Goal: Task Accomplishment & Management: Use online tool/utility

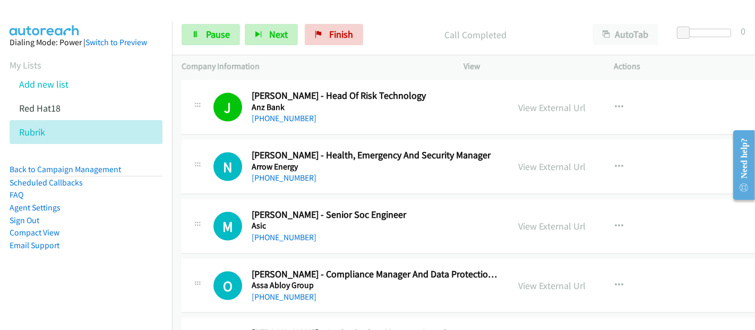
scroll to position [1416, 0]
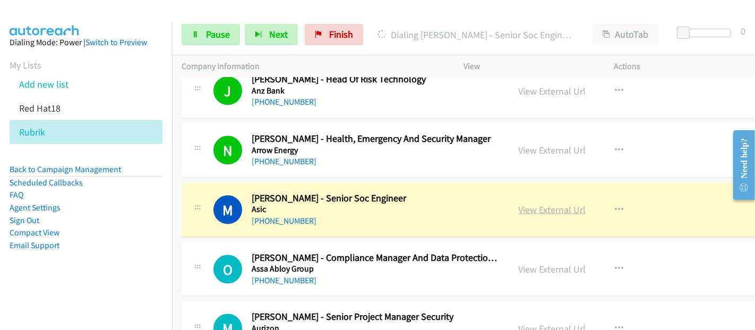
click at [554, 206] on link "View External Url" at bounding box center [551, 209] width 67 height 12
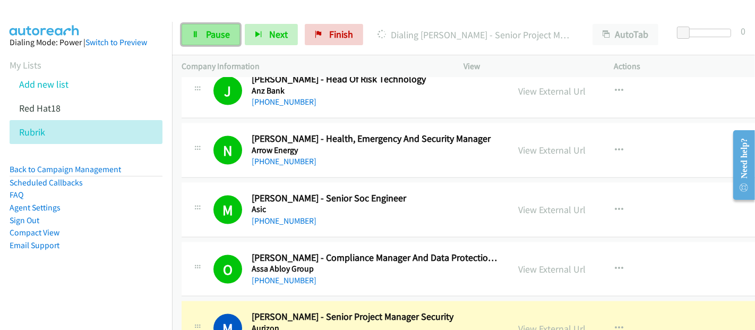
click at [220, 33] on span "Pause" at bounding box center [218, 34] width 24 height 12
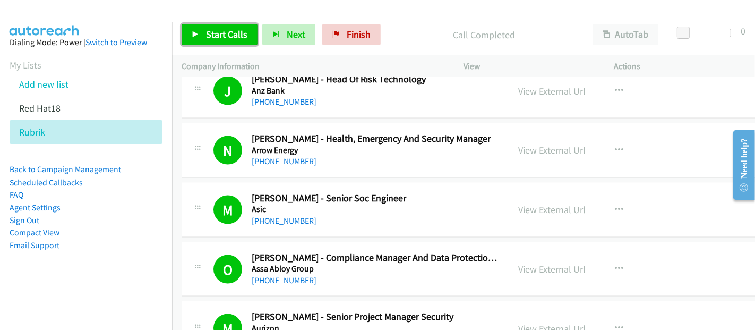
click at [223, 36] on span "Start Calls" at bounding box center [226, 34] width 41 height 12
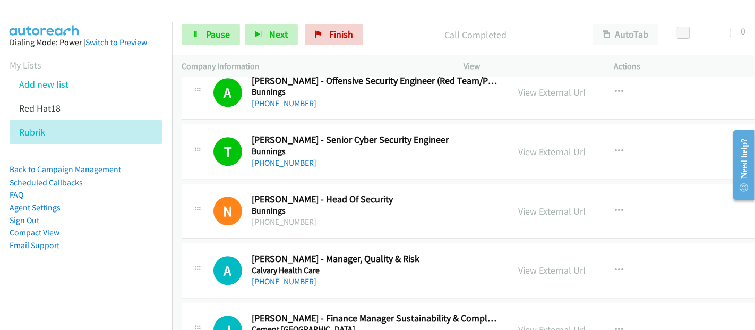
scroll to position [2597, 0]
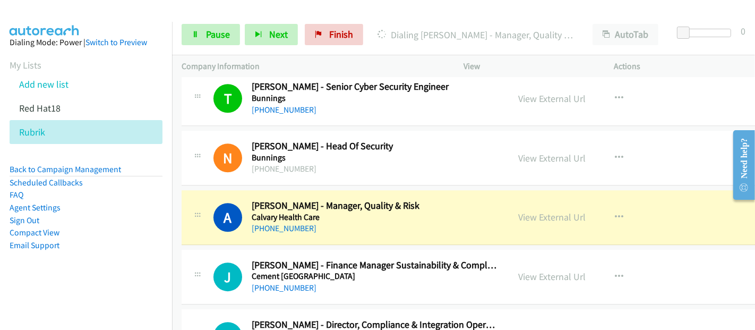
click at [436, 222] on div "[PHONE_NUMBER]" at bounding box center [375, 228] width 247 height 13
click at [555, 211] on link "View External Url" at bounding box center [551, 217] width 67 height 12
click at [202, 28] on link "Pause" at bounding box center [211, 34] width 58 height 21
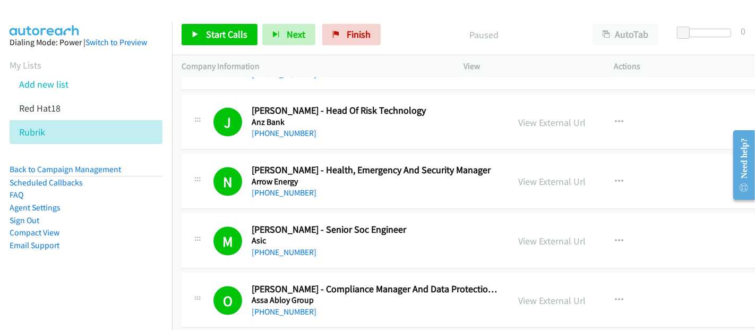
scroll to position [1298, 0]
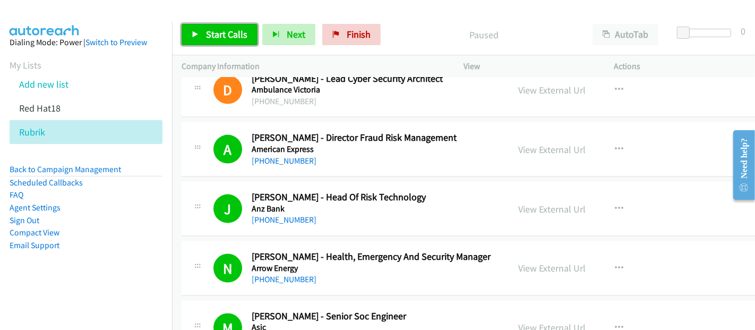
click at [226, 37] on span "Start Calls" at bounding box center [226, 34] width 41 height 12
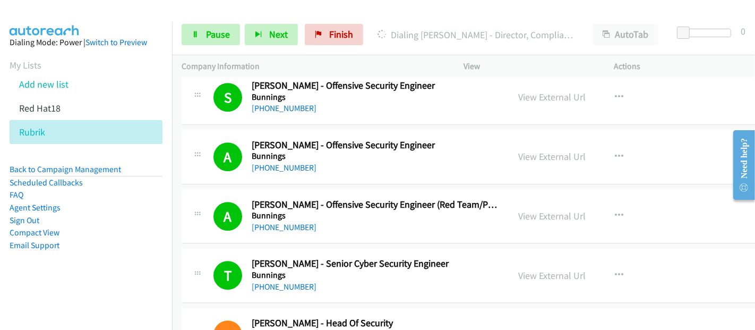
scroll to position [2715, 0]
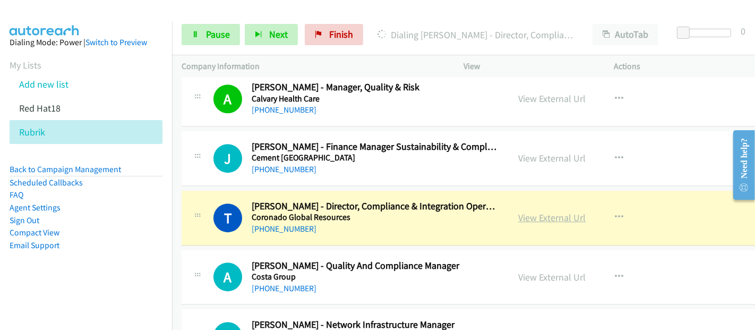
click at [518, 211] on link "View External Url" at bounding box center [551, 217] width 67 height 12
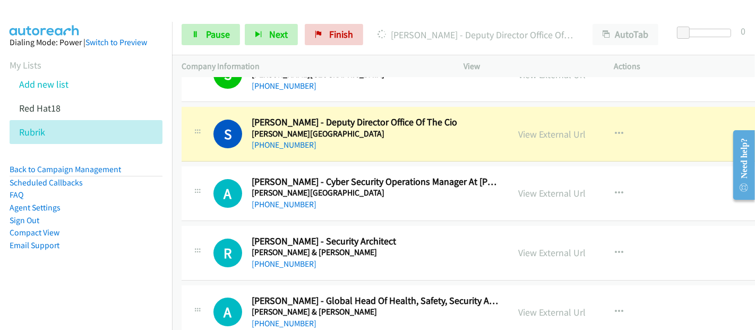
scroll to position [3010, 0]
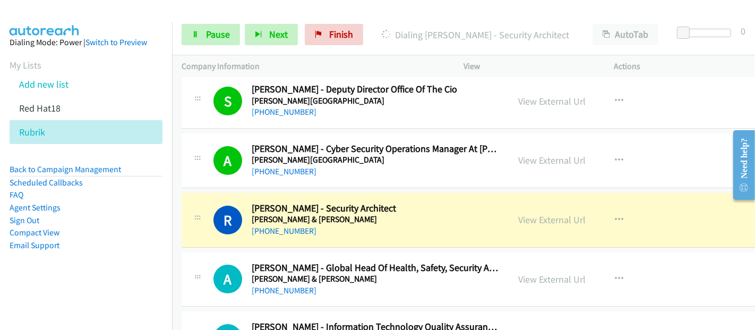
click at [151, 250] on li "Email Support" at bounding box center [86, 245] width 153 height 13
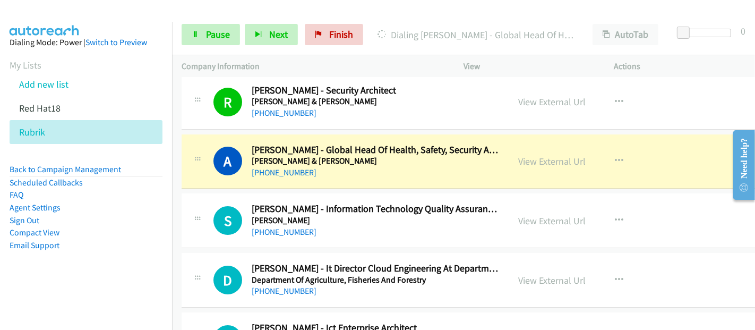
scroll to position [3187, 0]
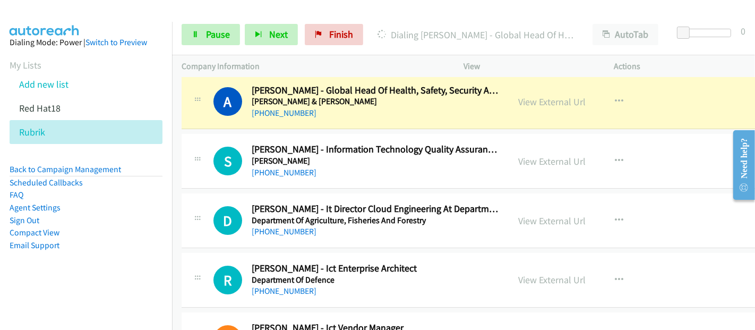
click at [521, 96] on link "View External Url" at bounding box center [551, 102] width 67 height 12
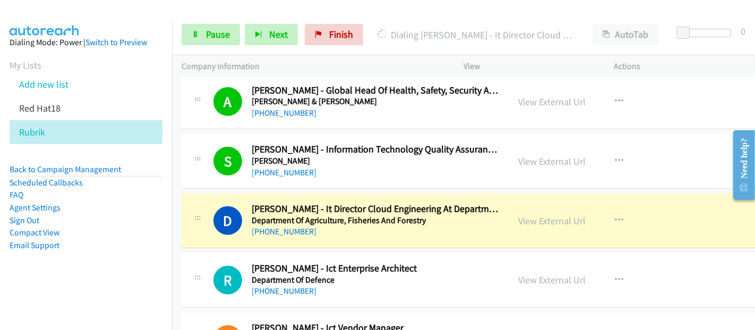
drag, startPoint x: 112, startPoint y: 267, endPoint x: 269, endPoint y: 249, distance: 158.9
click at [112, 267] on aside "Dialing Mode: Power | Switch to Preview My Lists Add new list Red Hat18 Rubrik …" at bounding box center [86, 161] width 172 height 278
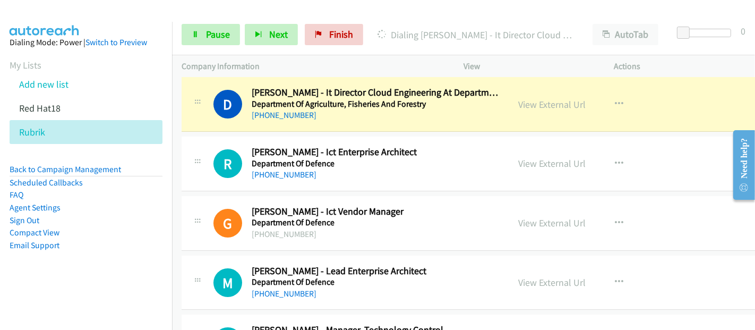
scroll to position [3305, 0]
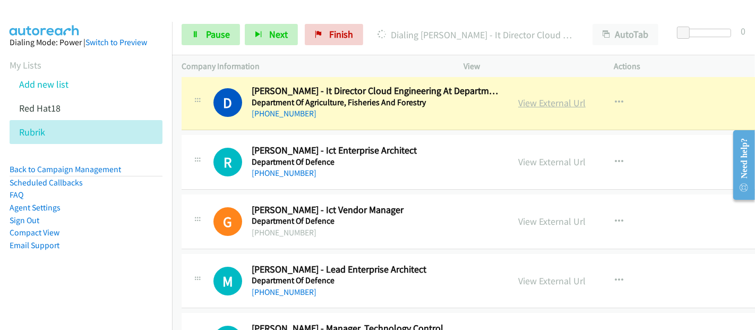
click at [547, 97] on link "View External Url" at bounding box center [551, 103] width 67 height 12
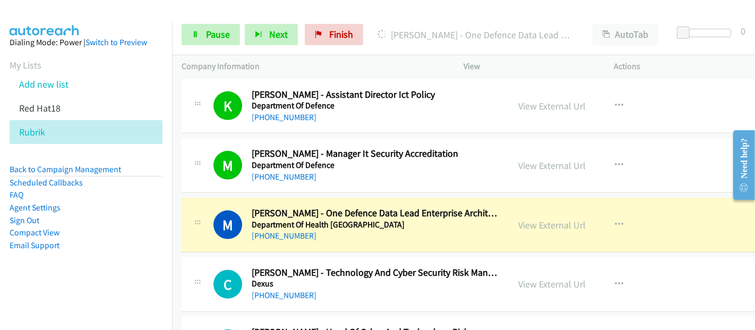
scroll to position [3954, 0]
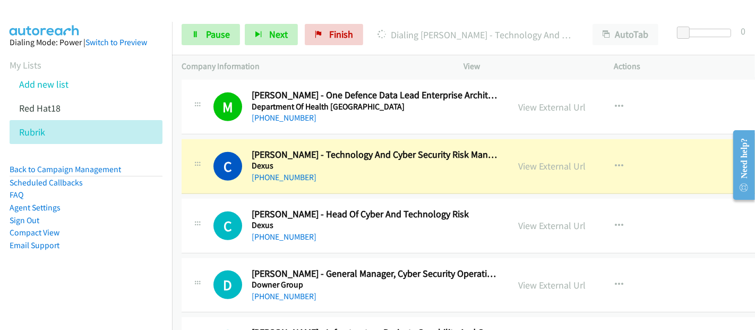
click at [451, 160] on h5 "Dexus" at bounding box center [375, 165] width 247 height 11
click at [540, 160] on link "View External Url" at bounding box center [551, 166] width 67 height 12
click at [210, 37] on span "Pause" at bounding box center [218, 34] width 24 height 12
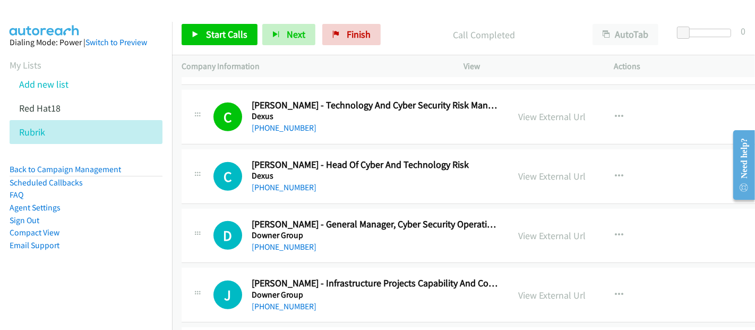
scroll to position [4013, 0]
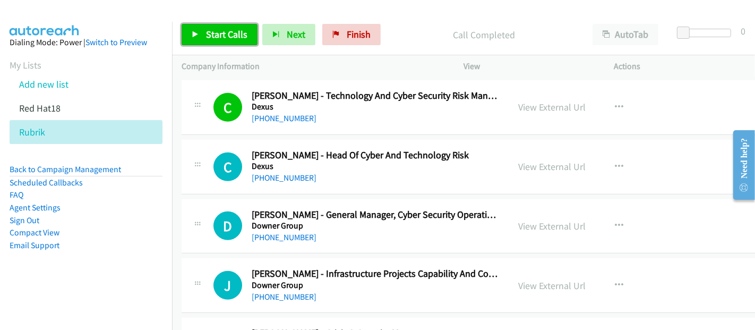
click at [215, 31] on span "Start Calls" at bounding box center [226, 34] width 41 height 12
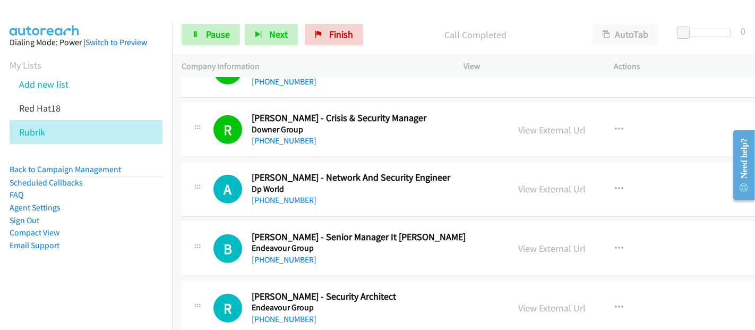
scroll to position [4250, 0]
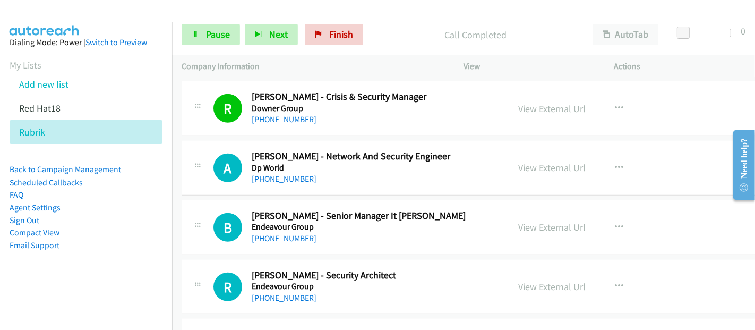
click at [360, 297] on div "R Callback Scheduled [PERSON_NAME] - Security Architect Endeavour Group [GEOGRA…" at bounding box center [490, 287] width 616 height 55
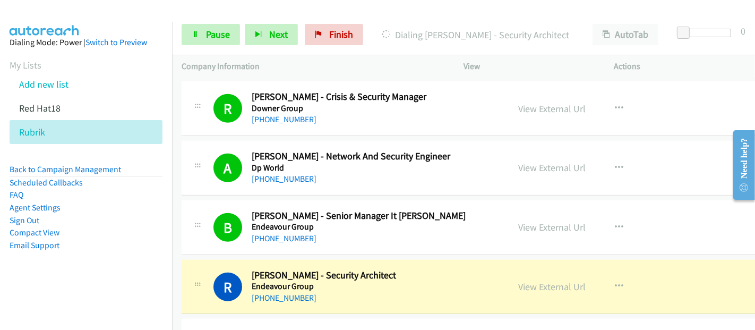
scroll to position [4368, 0]
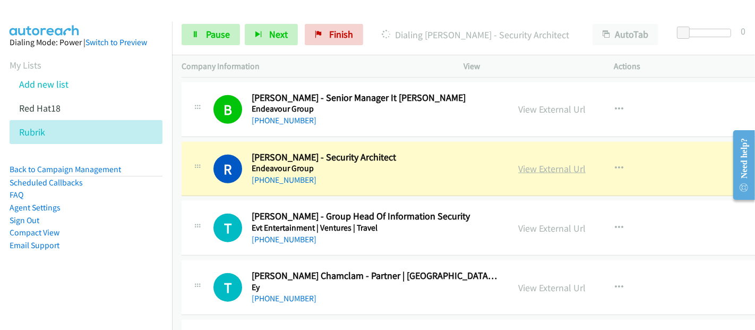
drag, startPoint x: 458, startPoint y: 164, endPoint x: 536, endPoint y: 154, distance: 78.2
click at [458, 174] on div "[PHONE_NUMBER]" at bounding box center [375, 180] width 247 height 13
click at [538, 163] on link "View External Url" at bounding box center [551, 169] width 67 height 12
click at [207, 46] on div "Start Calls Pause Next Finish Dialing [PERSON_NAME] - Security Architect AutoTa…" at bounding box center [463, 34] width 583 height 41
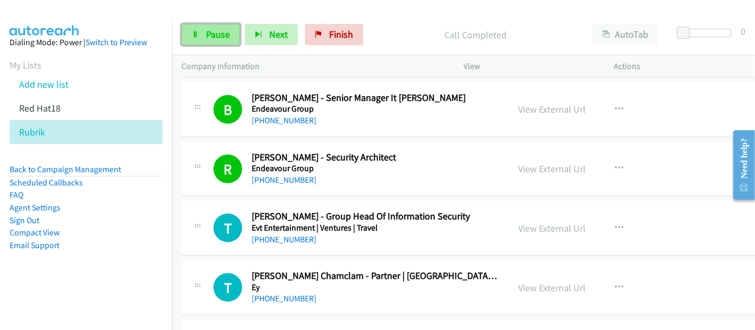
click at [208, 35] on span "Pause" at bounding box center [218, 34] width 24 height 12
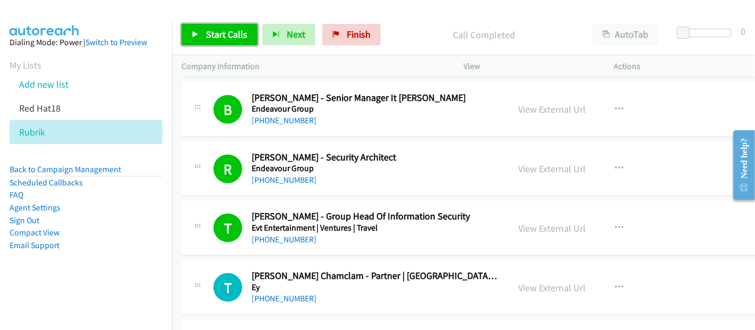
click at [214, 30] on span "Start Calls" at bounding box center [226, 34] width 41 height 12
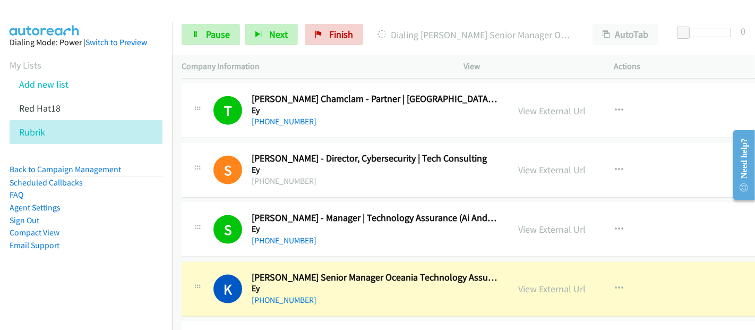
scroll to position [4662, 0]
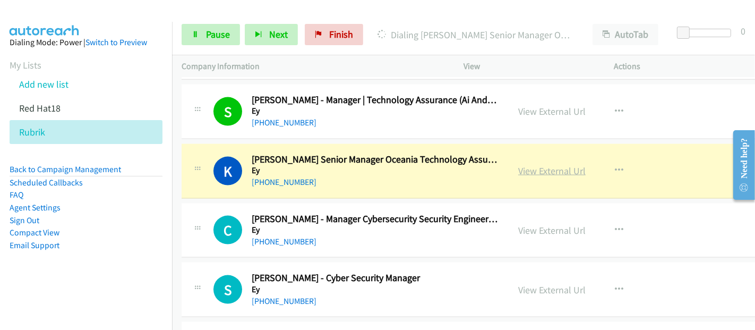
click at [522, 165] on link "View External Url" at bounding box center [551, 171] width 67 height 12
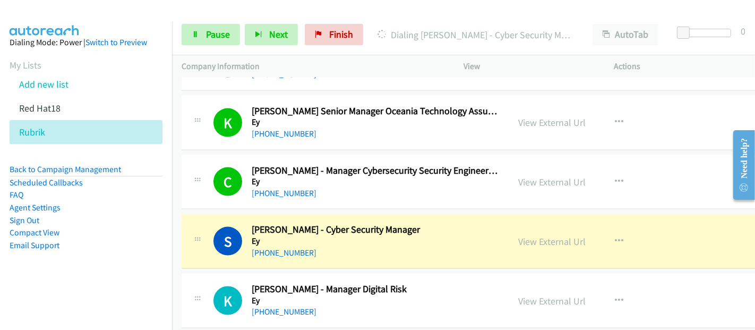
scroll to position [4721, 0]
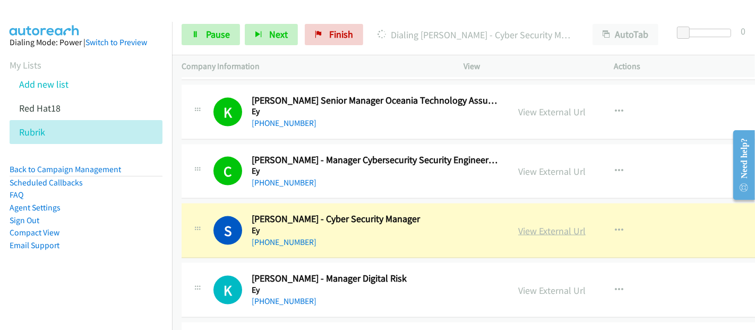
click at [518, 225] on link "View External Url" at bounding box center [551, 231] width 67 height 12
click at [202, 34] on link "Pause" at bounding box center [211, 34] width 58 height 21
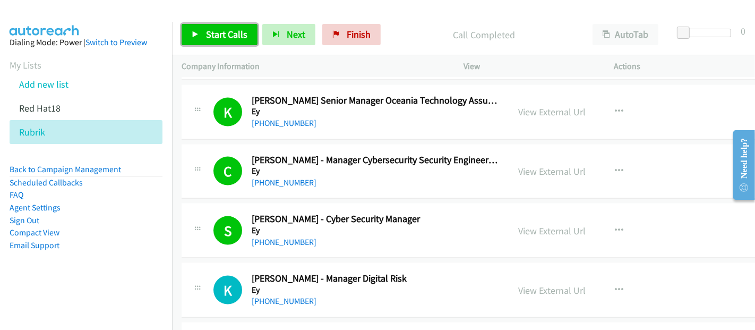
click at [223, 30] on span "Start Calls" at bounding box center [226, 34] width 41 height 12
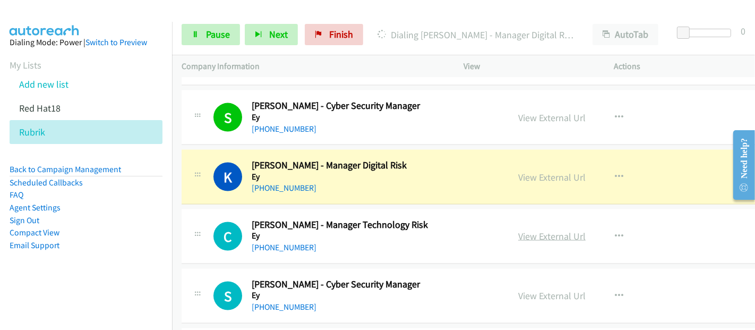
scroll to position [4840, 0]
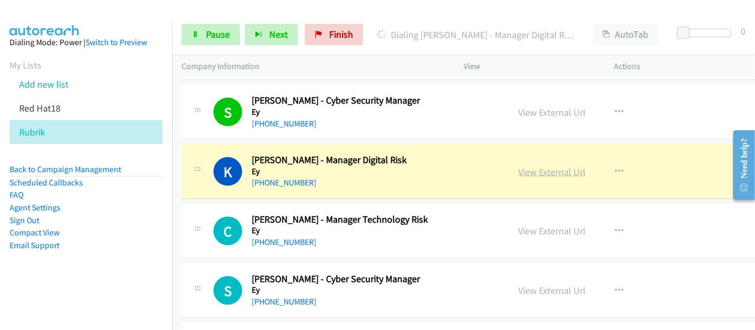
click at [550, 166] on link "View External Url" at bounding box center [551, 172] width 67 height 12
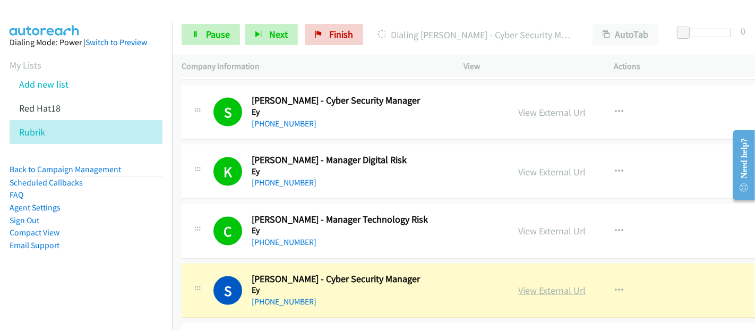
drag, startPoint x: 482, startPoint y: 275, endPoint x: 521, endPoint y: 280, distance: 39.6
click at [482, 285] on h5 "Ey" at bounding box center [375, 290] width 247 height 11
click at [531, 284] on link "View External Url" at bounding box center [551, 290] width 67 height 12
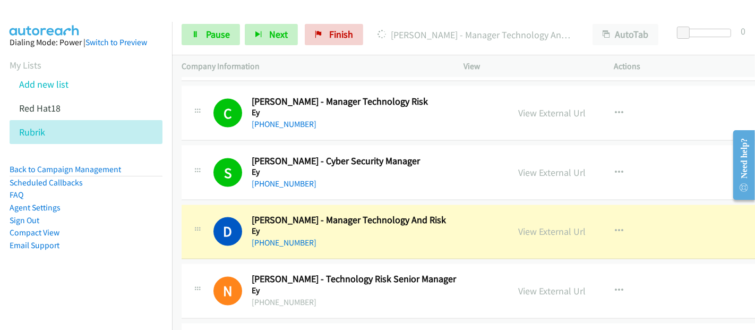
scroll to position [5017, 0]
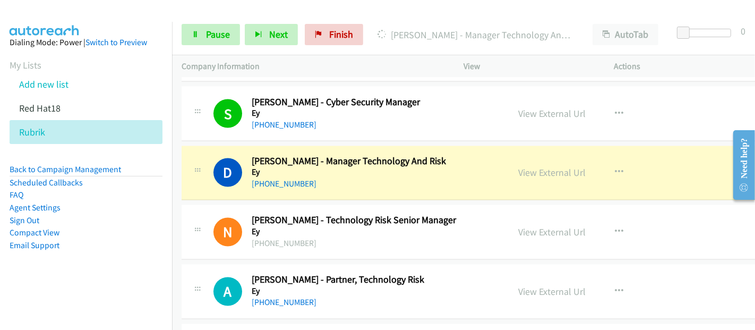
click at [473, 167] on h5 "Ey" at bounding box center [375, 172] width 247 height 11
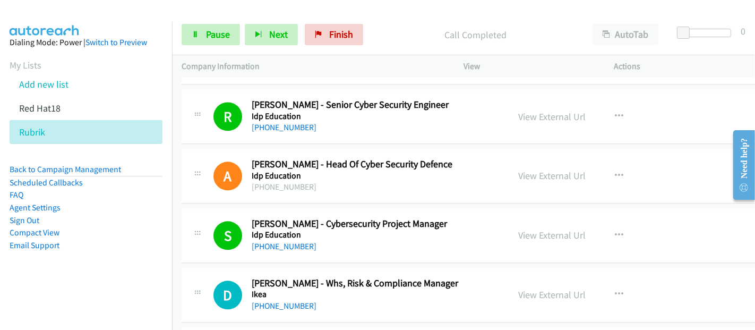
scroll to position [5607, 0]
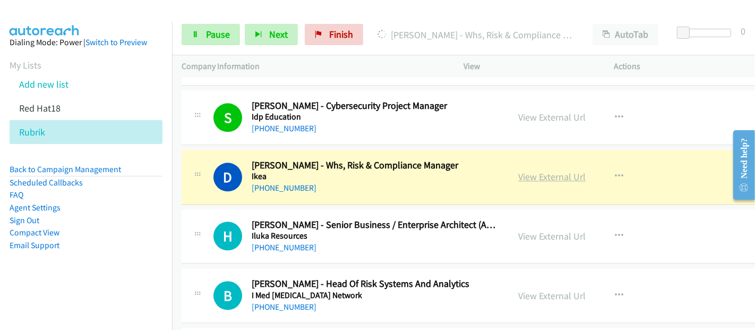
click at [526, 171] on link "View External Url" at bounding box center [551, 177] width 67 height 12
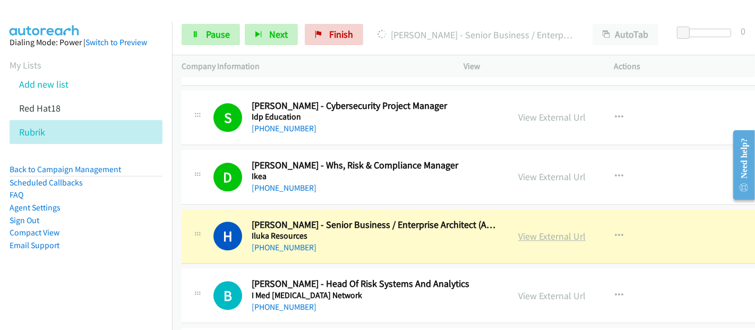
click at [546, 230] on link "View External Url" at bounding box center [551, 236] width 67 height 12
click at [203, 29] on link "Pause" at bounding box center [211, 34] width 58 height 21
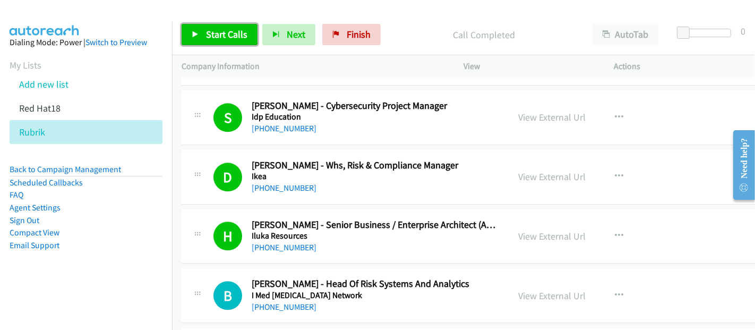
click at [222, 38] on span "Start Calls" at bounding box center [226, 34] width 41 height 12
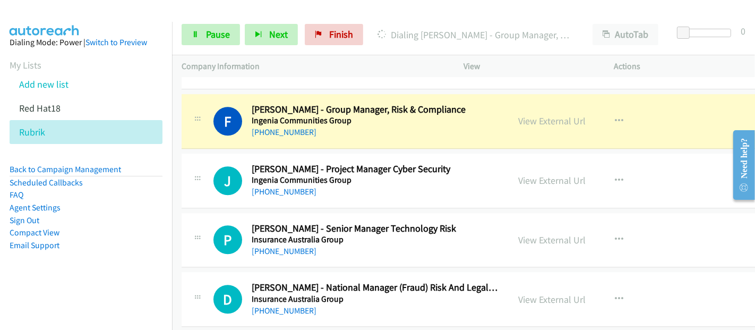
scroll to position [5902, 0]
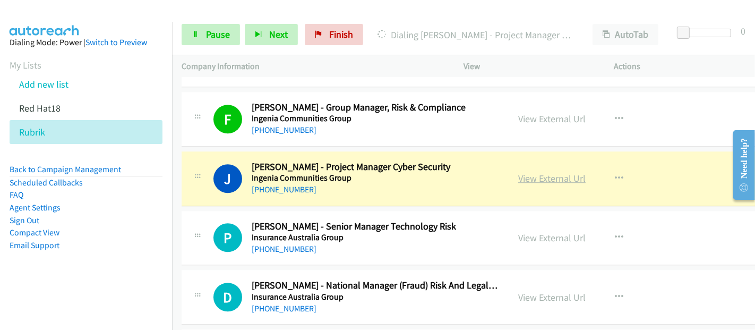
click at [518, 172] on link "View External Url" at bounding box center [551, 178] width 67 height 12
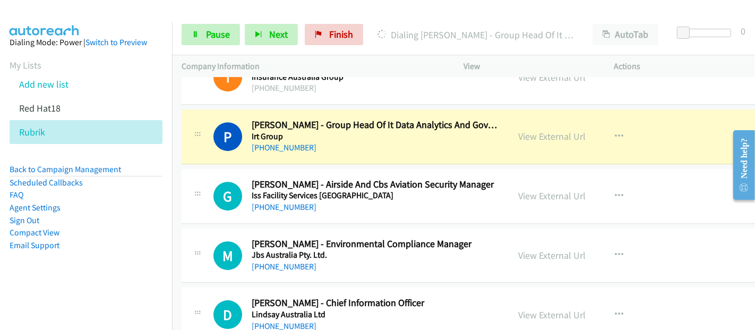
scroll to position [6197, 0]
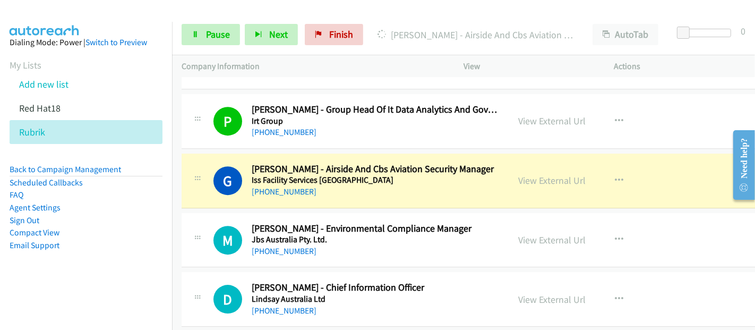
click at [471, 175] on h5 "Iss Facility Services [GEOGRAPHIC_DATA]" at bounding box center [375, 180] width 247 height 11
click at [543, 174] on link "View External Url" at bounding box center [551, 180] width 67 height 12
click at [215, 31] on span "Pause" at bounding box center [218, 34] width 24 height 12
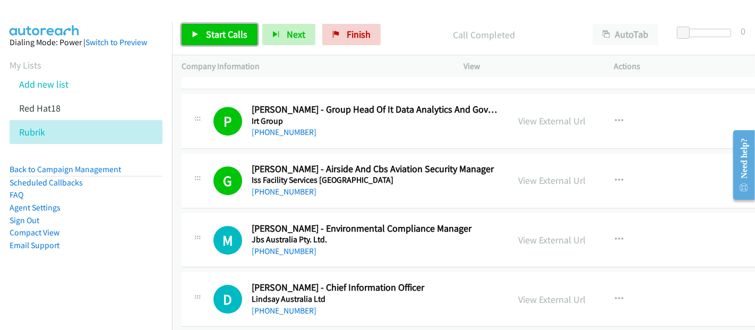
click at [210, 34] on span "Start Calls" at bounding box center [226, 34] width 41 height 12
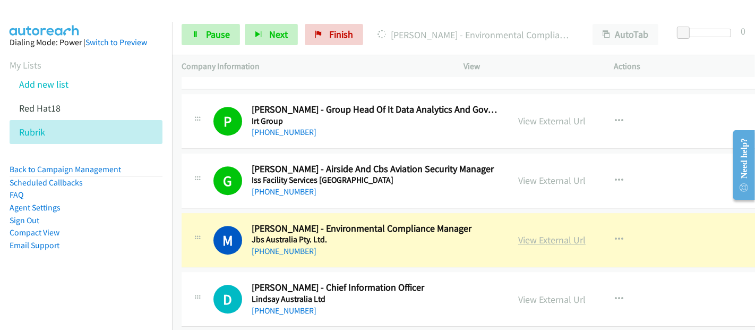
click at [521, 234] on link "View External Url" at bounding box center [551, 240] width 67 height 12
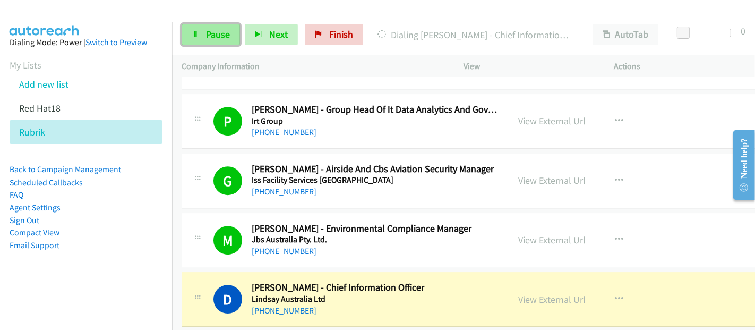
click at [211, 44] on link "Pause" at bounding box center [211, 34] width 58 height 21
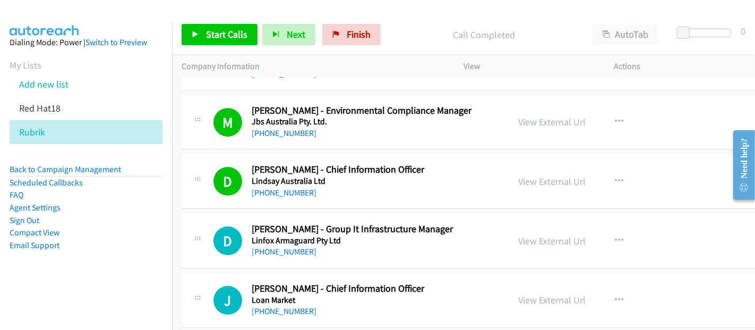
scroll to position [6375, 0]
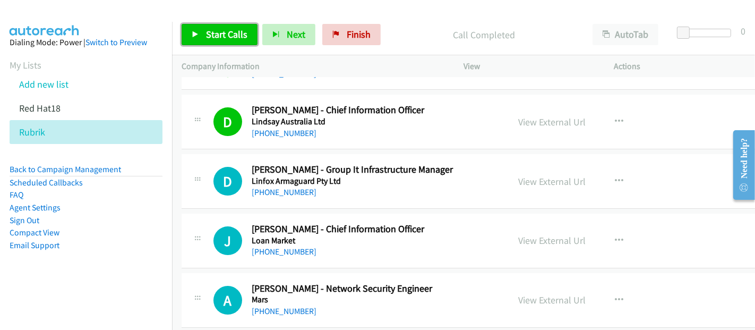
click at [229, 29] on span "Start Calls" at bounding box center [226, 34] width 41 height 12
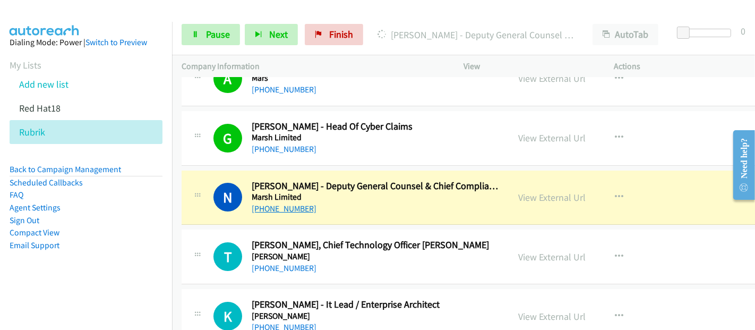
scroll to position [6669, 0]
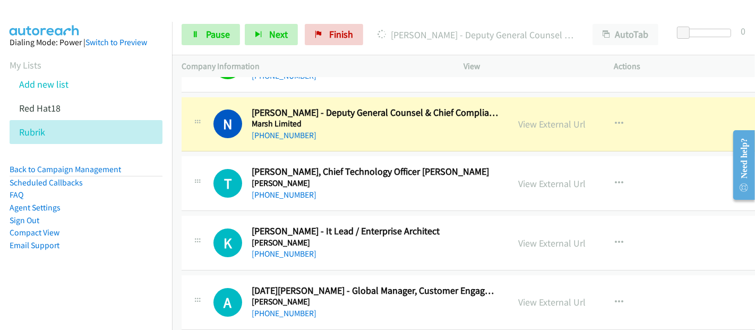
drag, startPoint x: 393, startPoint y: 125, endPoint x: 534, endPoint y: 97, distance: 144.1
click at [393, 125] on div "N Callback Scheduled [PERSON_NAME] - Deputy General Counsel & Chief Compliance …" at bounding box center [490, 124] width 616 height 55
click at [540, 118] on link "View External Url" at bounding box center [551, 124] width 67 height 12
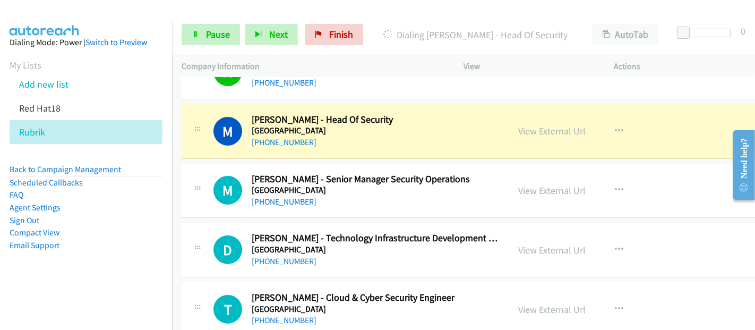
scroll to position [6906, 0]
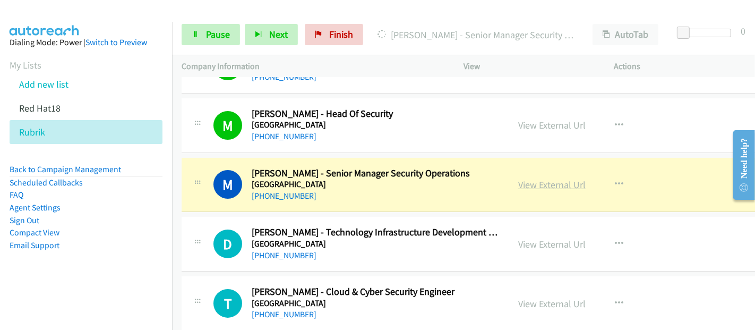
click at [522, 178] on link "View External Url" at bounding box center [551, 184] width 67 height 12
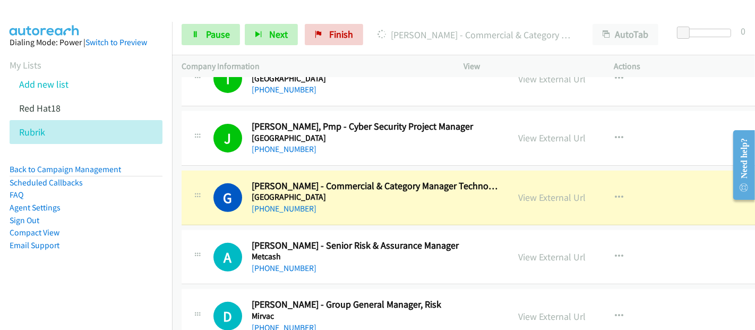
scroll to position [7142, 0]
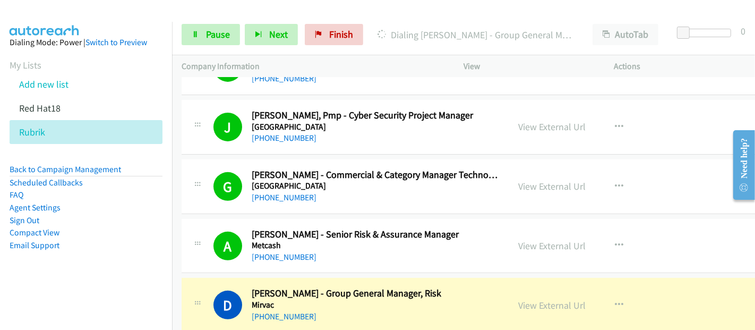
click at [107, 13] on div at bounding box center [373, 20] width 746 height 41
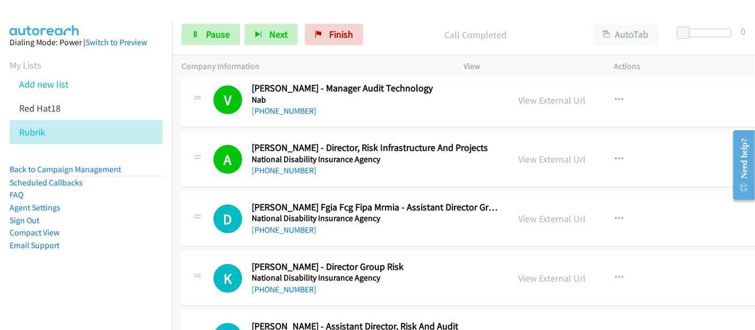
scroll to position [7437, 0]
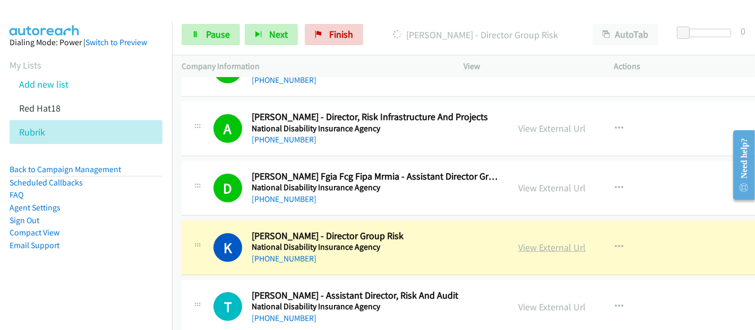
drag, startPoint x: 463, startPoint y: 225, endPoint x: 540, endPoint y: 228, distance: 77.1
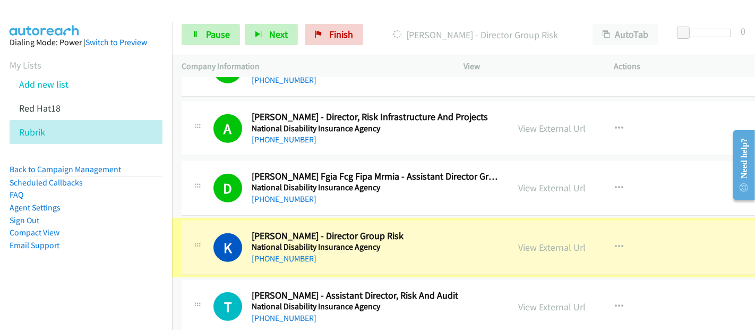
click at [540, 241] on link "View External Url" at bounding box center [551, 247] width 67 height 12
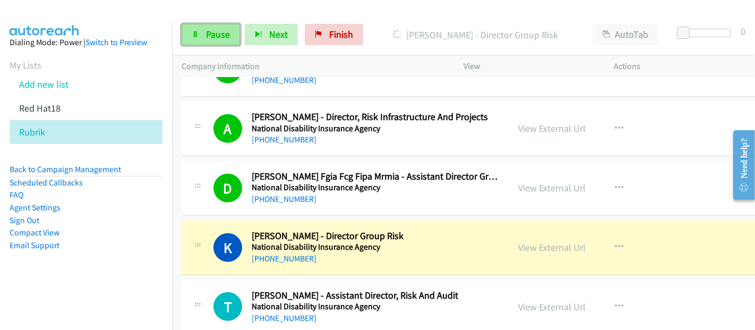
click at [202, 36] on link "Pause" at bounding box center [211, 34] width 58 height 21
